Goal: Task Accomplishment & Management: Manage account settings

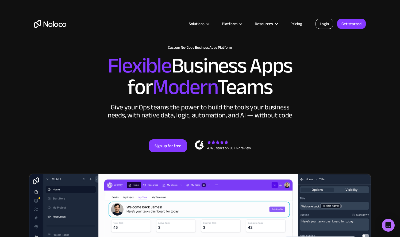
click at [326, 23] on link "Login" at bounding box center [324, 24] width 18 height 10
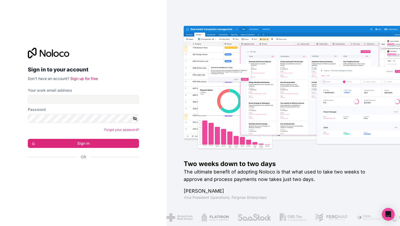
click at [78, 172] on div "Inicie sessão com o Google. Abre num novo separador" at bounding box center [81, 172] width 107 height 12
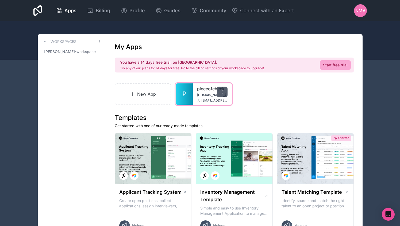
click at [221, 93] on icon at bounding box center [222, 92] width 4 height 4
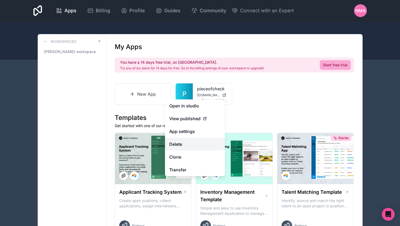
click at [193, 144] on button "Delete" at bounding box center [195, 144] width 60 height 13
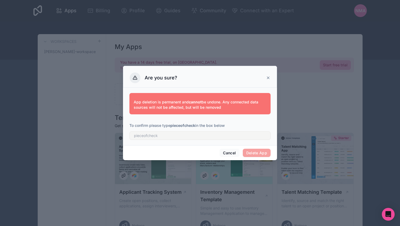
click at [268, 77] on icon at bounding box center [268, 78] width 4 height 4
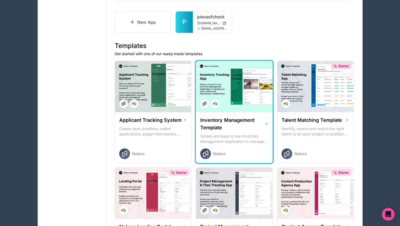
scroll to position [76, 0]
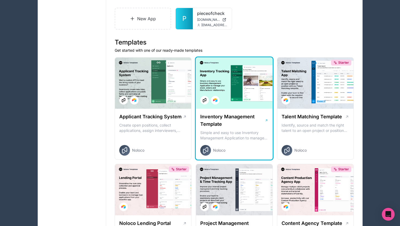
click at [238, 99] on div at bounding box center [234, 83] width 76 height 51
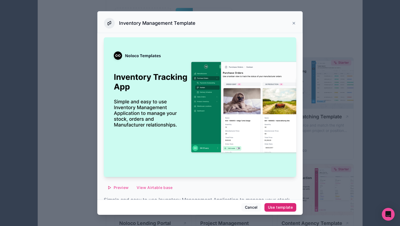
click at [275, 207] on div "Use template" at bounding box center [280, 207] width 25 height 5
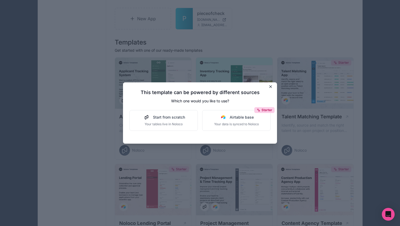
click at [269, 86] on icon at bounding box center [270, 87] width 4 height 4
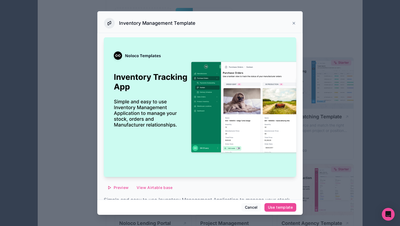
click at [292, 23] on icon at bounding box center [293, 23] width 4 height 4
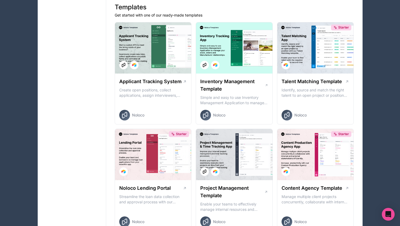
scroll to position [77, 0]
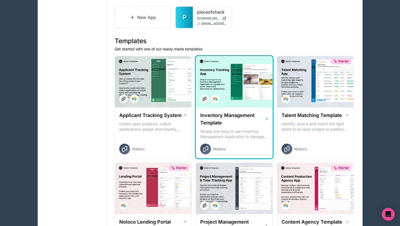
click at [266, 120] on icon at bounding box center [265, 119] width 3 height 4
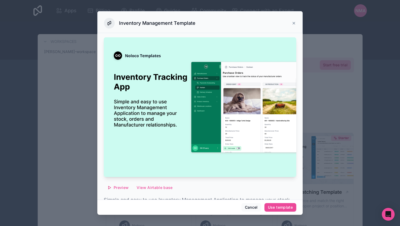
click at [293, 23] on icon at bounding box center [293, 23] width 2 height 2
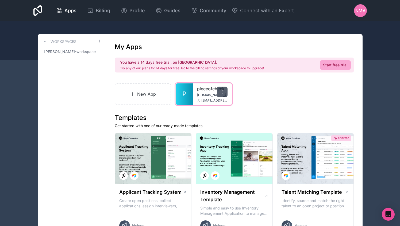
click at [222, 92] on icon at bounding box center [222, 92] width 4 height 4
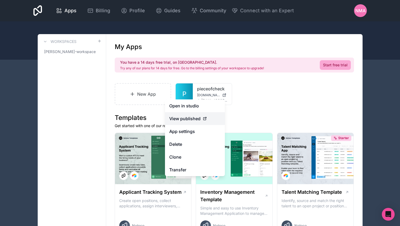
click at [188, 118] on span "View published" at bounding box center [184, 119] width 31 height 6
click at [186, 133] on link "App settings" at bounding box center [195, 131] width 60 height 13
